Goal: Task Accomplishment & Management: Use online tool/utility

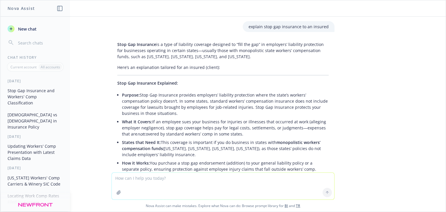
scroll to position [491, 0]
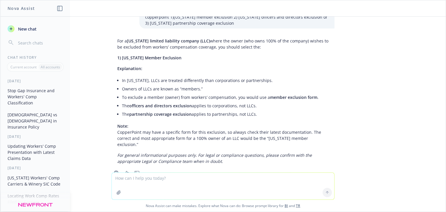
click at [213, 183] on textarea at bounding box center [223, 186] width 223 height 27
drag, startPoint x: 233, startPoint y: 176, endPoint x: 259, endPoint y: 178, distance: 26.5
click at [259, 178] on textarea "Would you compare these two quotes and write up a summary for a client" at bounding box center [223, 185] width 223 height 27
type textarea "Would you compare these two quotes and write up a summary in order to present t…"
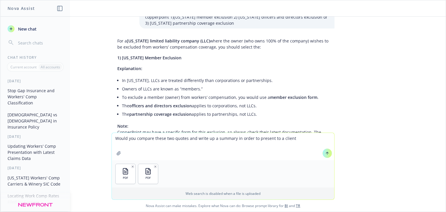
click at [328, 153] on icon at bounding box center [328, 153] width 0 height 2
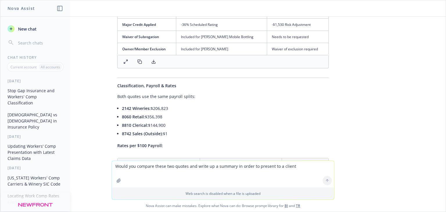
scroll to position [968, 0]
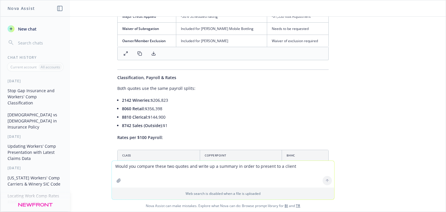
click at [157, 170] on textarea "Would you compare these two quotes and write up a summary in order to present t…" at bounding box center [223, 174] width 223 height 27
type textarea "would you do the same summary comparison review/output but comparing these two …"
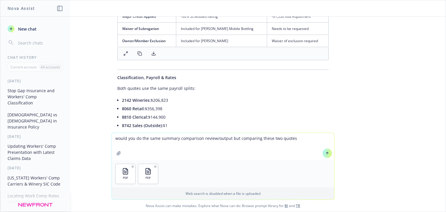
click at [327, 154] on icon at bounding box center [328, 153] width 4 height 4
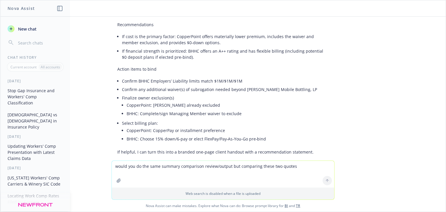
scroll to position [1945, 0]
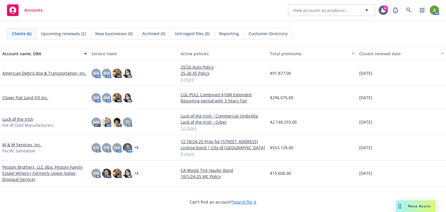
click at [29, 169] on link "Pestoni Brothers, LLC dba: Pestoni Family Estate Winery ( Formerly Upper Valley…" at bounding box center [44, 173] width 85 height 18
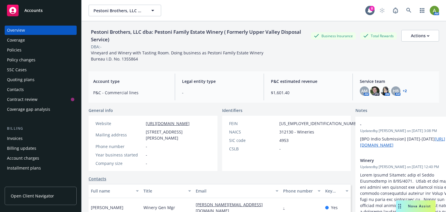
scroll to position [47, 0]
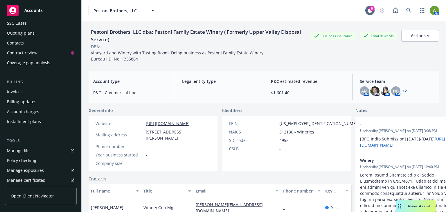
click at [28, 150] on div "Manage files" at bounding box center [19, 150] width 25 height 9
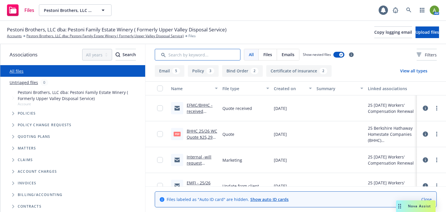
click at [178, 53] on input "Search by keyword..." at bounding box center [198, 55] width 86 height 12
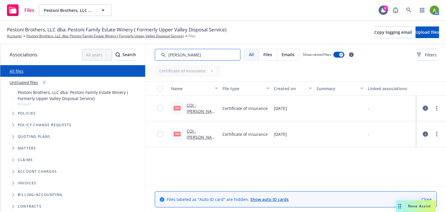
type input "ryan"
click at [210, 110] on link "COI - Ryan Mobile Bottling, L.P - Pestoni Brothers, LLC dba: Pestoni Family Est…" at bounding box center [202, 138] width 31 height 73
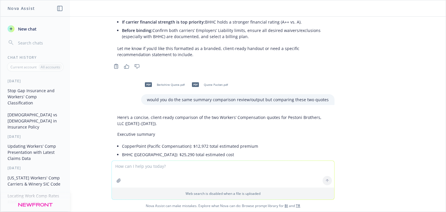
scroll to position [1271, 0]
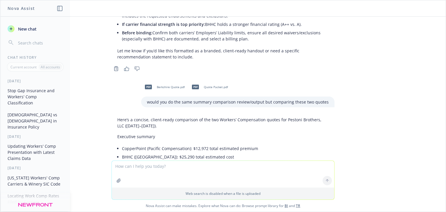
click at [139, 171] on textarea at bounding box center [223, 174] width 223 height 27
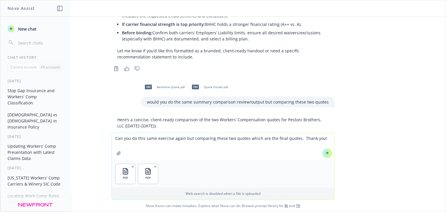
type textarea "Can you do this same exercise again but comparing these two quotes which are th…"
click at [326, 153] on icon at bounding box center [328, 153] width 4 height 4
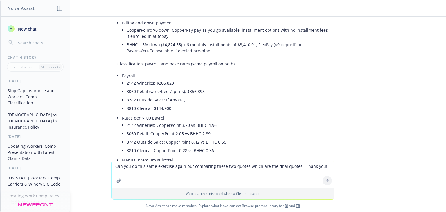
scroll to position [2278, 0]
